Goal: Task Accomplishment & Management: Manage account settings

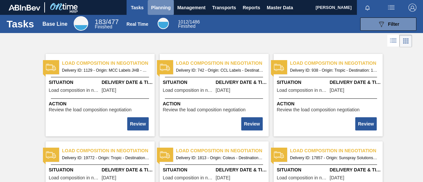
click at [156, 8] on span "Planning" at bounding box center [160, 8] width 19 height 8
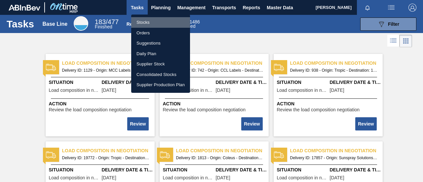
click at [147, 23] on li "Stocks" at bounding box center [160, 22] width 59 height 11
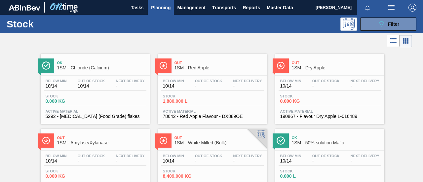
click at [321, 97] on span "Stock" at bounding box center [303, 96] width 46 height 4
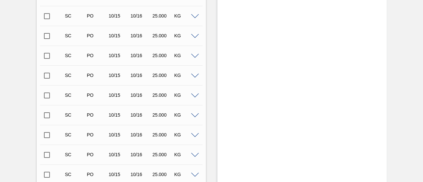
scroll to position [468, 0]
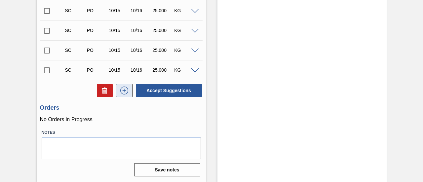
click at [126, 90] on icon at bounding box center [124, 91] width 11 height 8
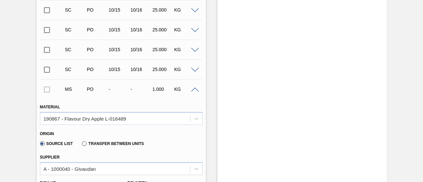
scroll to position [535, 0]
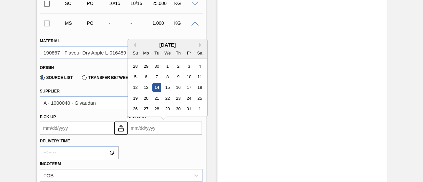
click at [143, 129] on input "Delivery" at bounding box center [165, 128] width 74 height 13
click at [160, 109] on div "28" at bounding box center [156, 109] width 9 height 9
type up3275276460 "[DATE]"
type input "[DATE]"
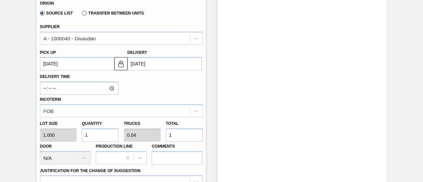
scroll to position [601, 0]
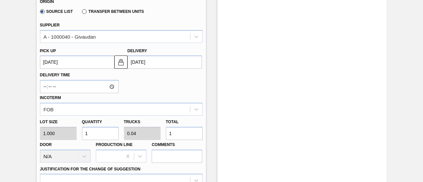
click at [157, 138] on div "Lot size 1.000 Quantity 1 Trucks 0.04 Total 1 Door N/A Production Line Comments" at bounding box center [121, 139] width 168 height 47
type input "2"
type input "0.08"
type input "24"
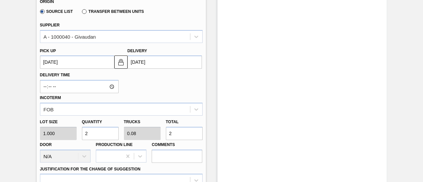
type input "0.96"
type input "24"
type input "240"
type input "9.6"
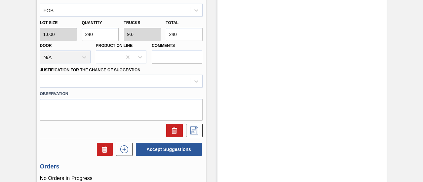
type input "240"
click at [162, 79] on div "Material 190867 - Flavour Dry Apple L-016489 Origin Source List Transfer betwee…" at bounding box center [121, 1] width 163 height 271
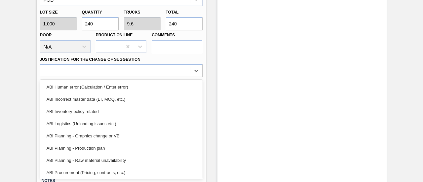
click at [106, 147] on div "ABI Planning - Production plan" at bounding box center [121, 148] width 163 height 12
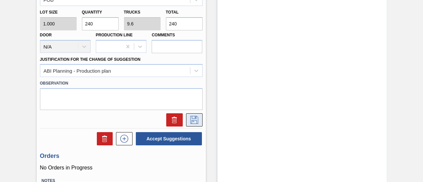
click at [195, 119] on icon at bounding box center [194, 120] width 8 height 8
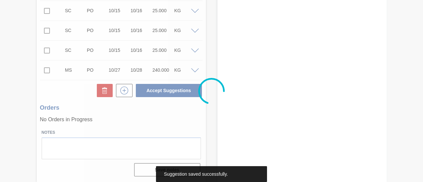
scroll to position [488, 0]
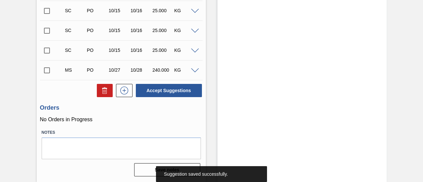
click at [50, 71] on input "checkbox" at bounding box center [47, 70] width 14 height 14
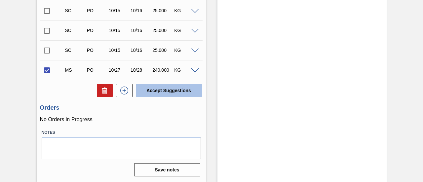
click at [164, 95] on button "Accept Suggestions" at bounding box center [169, 90] width 66 height 13
checkbox input "false"
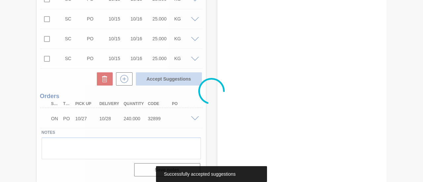
scroll to position [480, 0]
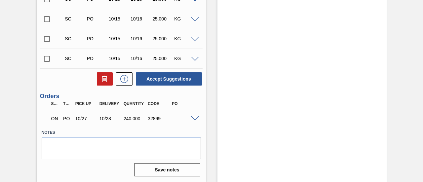
click at [195, 119] on span at bounding box center [195, 118] width 8 height 5
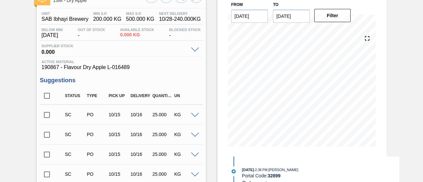
scroll to position [0, 0]
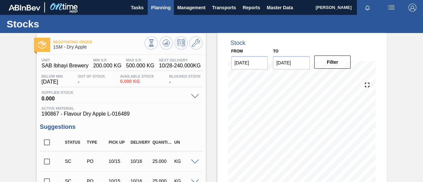
click at [155, 6] on span "Planning" at bounding box center [160, 8] width 19 height 8
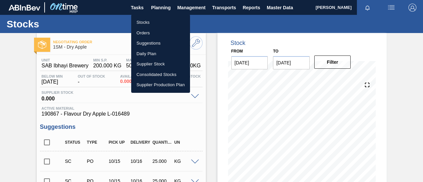
click at [146, 22] on li "Stocks" at bounding box center [160, 22] width 59 height 11
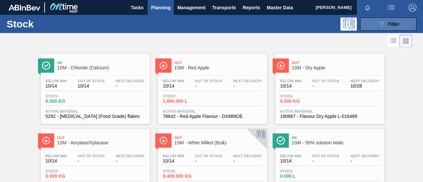
click at [370, 24] on button "089F7B8B-B2A5-4AFE-B5C0-19BA573D28AC Filter" at bounding box center [388, 24] width 56 height 13
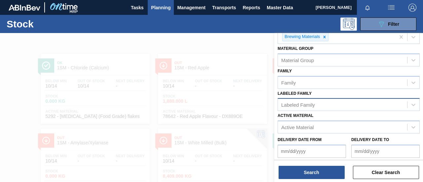
scroll to position [99, 0]
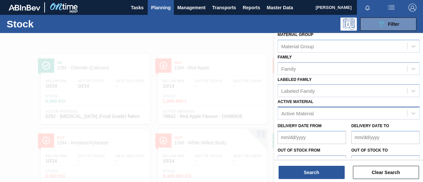
click at [291, 113] on div "Active Material" at bounding box center [297, 114] width 32 height 6
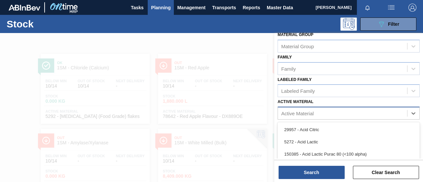
scroll to position [41, 0]
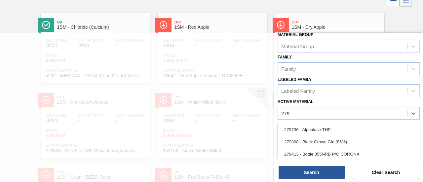
type Material "279"
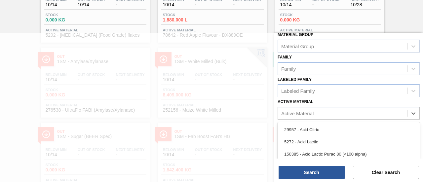
click at [306, 113] on div "Active Material" at bounding box center [297, 114] width 32 height 6
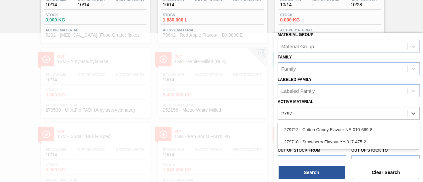
type Material "27971"
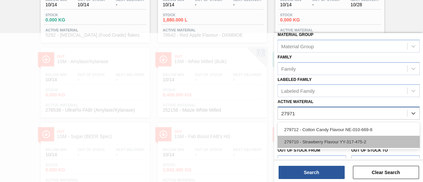
click at [313, 139] on div "279710 - Strawberry Flavour YY-317-475-2" at bounding box center [349, 142] width 142 height 12
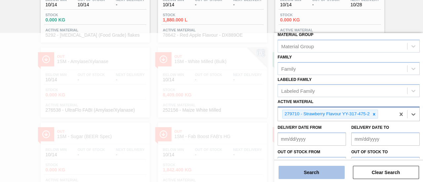
click at [308, 174] on button "Search" at bounding box center [312, 172] width 66 height 13
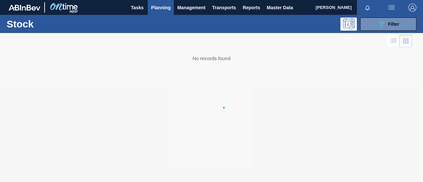
scroll to position [0, 0]
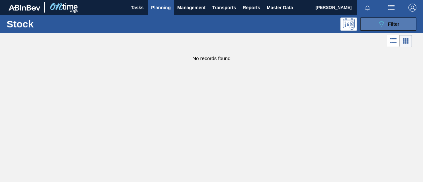
click at [376, 23] on button "089F7B8B-B2A5-4AFE-B5C0-19BA573D28AC Filter" at bounding box center [388, 24] width 56 height 13
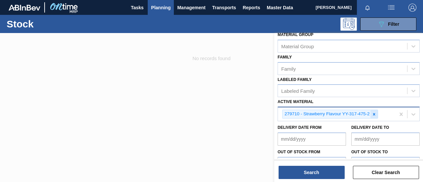
click at [371, 113] on div at bounding box center [373, 114] width 7 height 8
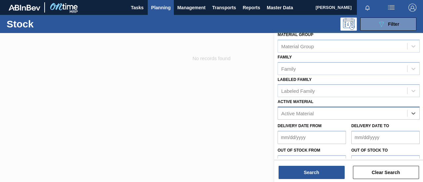
click at [311, 114] on div "Active Material" at bounding box center [297, 114] width 32 height 6
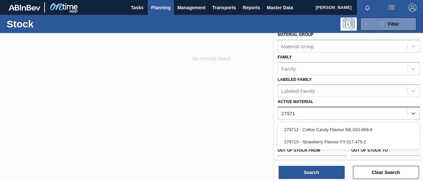
type Material "279712"
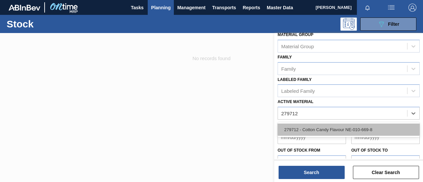
click at [316, 128] on div "279712 - Cotton Candy Flavour NE-010-669-8" at bounding box center [349, 130] width 142 height 12
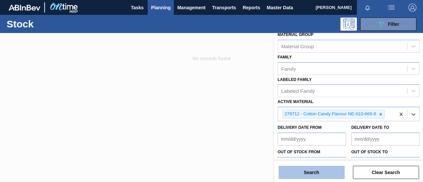
click at [309, 172] on button "Search" at bounding box center [312, 172] width 66 height 13
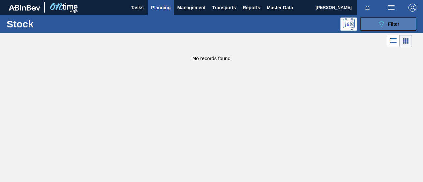
click at [365, 29] on button "089F7B8B-B2A5-4AFE-B5C0-19BA573D28AC Filter" at bounding box center [388, 24] width 56 height 13
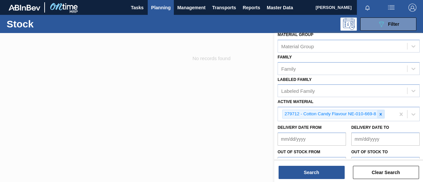
click at [381, 112] on icon at bounding box center [380, 114] width 5 height 5
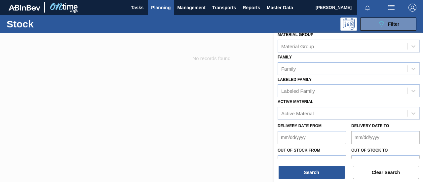
drag, startPoint x: 216, startPoint y: 123, endPoint x: 200, endPoint y: 56, distance: 68.7
click at [215, 118] on div at bounding box center [211, 124] width 423 height 182
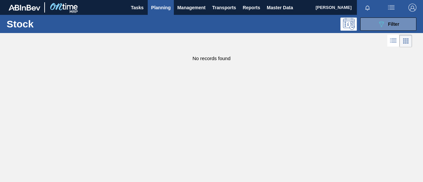
click at [170, 9] on span "Planning" at bounding box center [160, 8] width 19 height 8
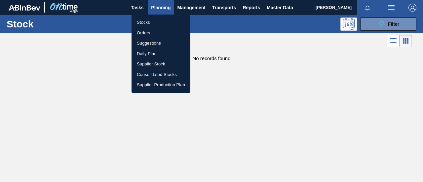
click at [152, 33] on li "Orders" at bounding box center [160, 33] width 59 height 11
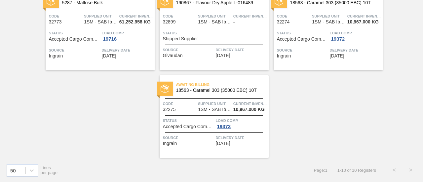
scroll to position [210, 0]
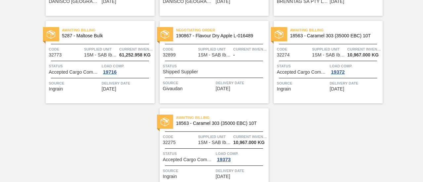
click at [228, 86] on span "[DATE]" at bounding box center [223, 88] width 15 height 5
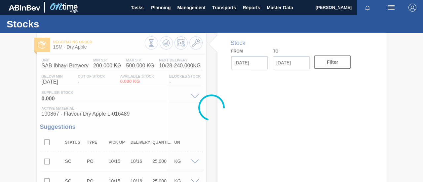
type up32899 "[DATE]"
type input "[DATE]"
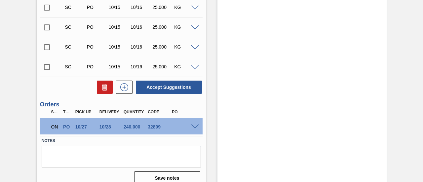
scroll to position [480, 0]
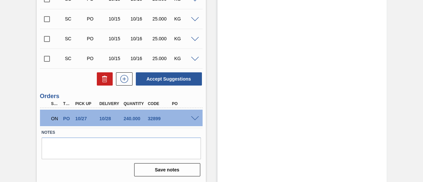
click at [196, 119] on span at bounding box center [195, 118] width 8 height 5
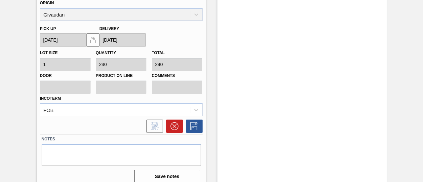
scroll to position [640, 0]
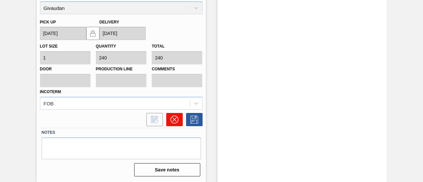
click at [179, 120] on button at bounding box center [174, 119] width 17 height 13
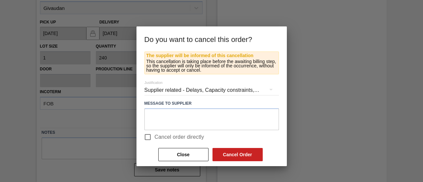
click at [147, 134] on input "Cancel order directly" at bounding box center [148, 137] width 14 height 14
click at [146, 136] on input "Cancel order directly" at bounding box center [148, 137] width 14 height 14
checkbox input "false"
click at [234, 153] on button "Cancel Order" at bounding box center [237, 154] width 50 height 13
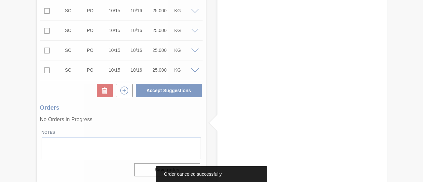
scroll to position [468, 0]
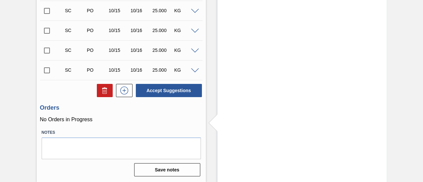
click at [91, 121] on p "No Orders in Progress" at bounding box center [121, 120] width 163 height 6
click at [124, 90] on icon at bounding box center [124, 91] width 0 height 4
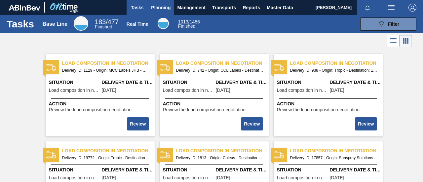
click at [167, 8] on span "Planning" at bounding box center [160, 8] width 19 height 8
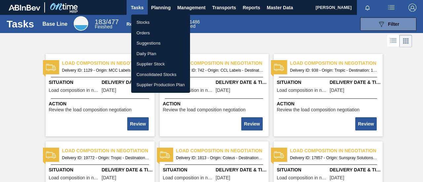
click at [161, 21] on li "Stocks" at bounding box center [160, 22] width 59 height 11
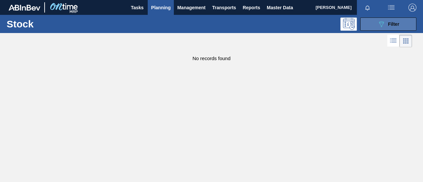
click at [386, 27] on div "089F7B8B-B2A5-4AFE-B5C0-19BA573D28AC Filter" at bounding box center [388, 24] width 22 height 8
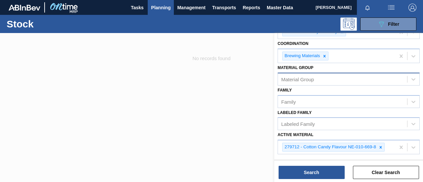
scroll to position [99, 0]
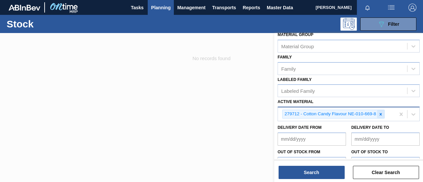
click at [380, 115] on icon at bounding box center [380, 114] width 5 height 5
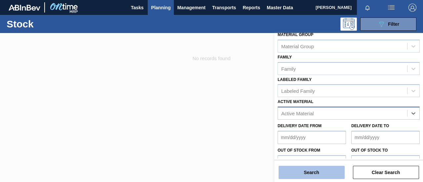
click at [311, 170] on button "Search" at bounding box center [312, 172] width 66 height 13
